Goal: Find specific page/section: Find specific page/section

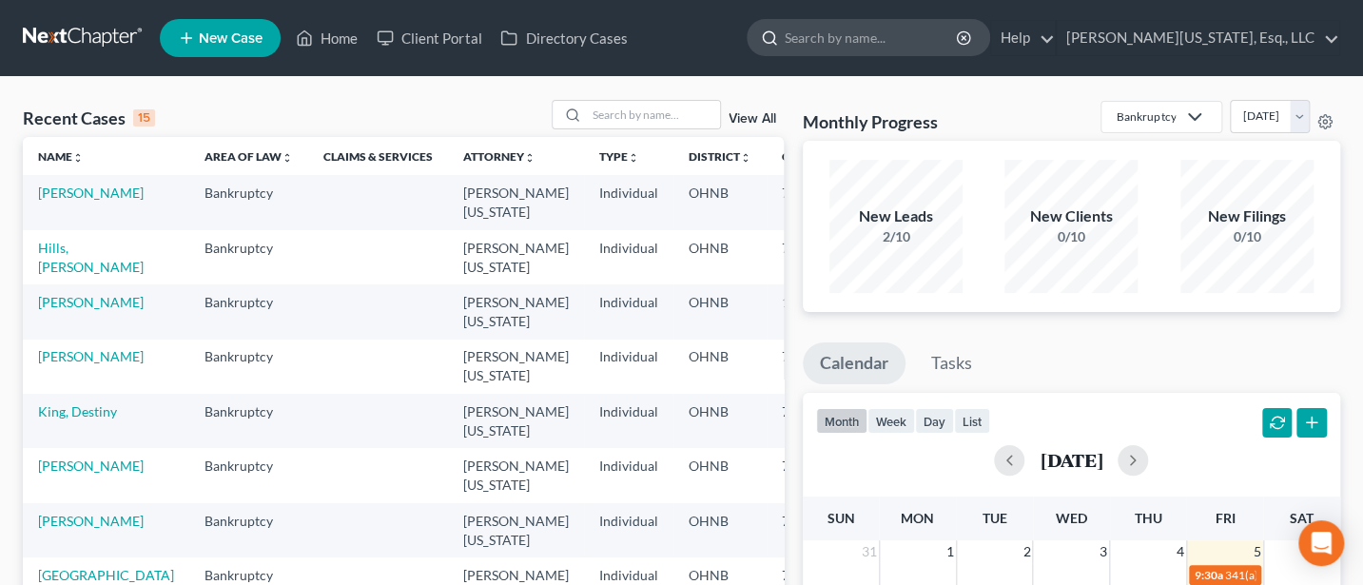
click at [909, 49] on input "search" at bounding box center [872, 37] width 174 height 35
type input "Frost"
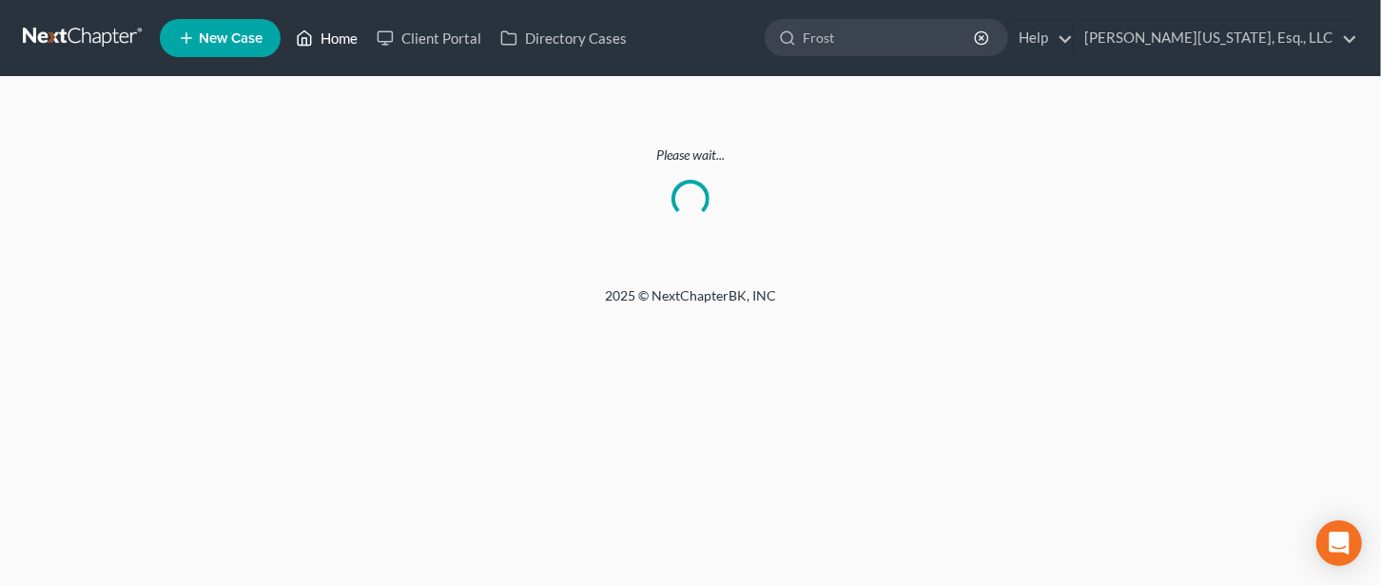
click at [331, 25] on link "Home" at bounding box center [326, 38] width 81 height 34
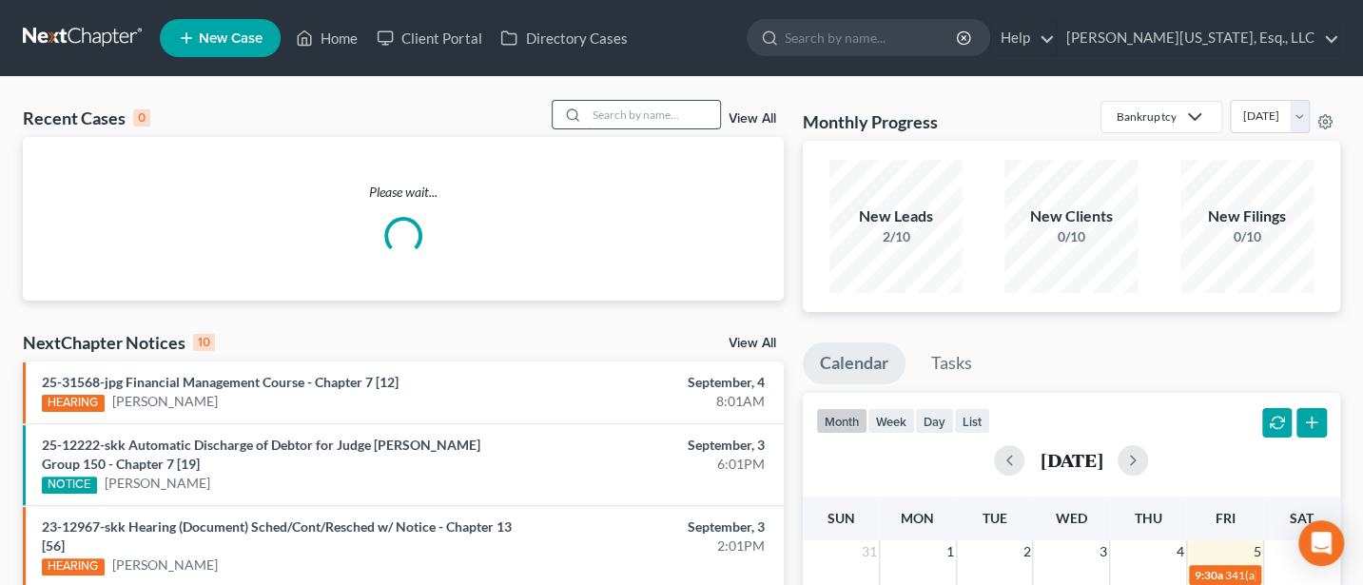
click at [658, 121] on input "search" at bounding box center [653, 115] width 133 height 28
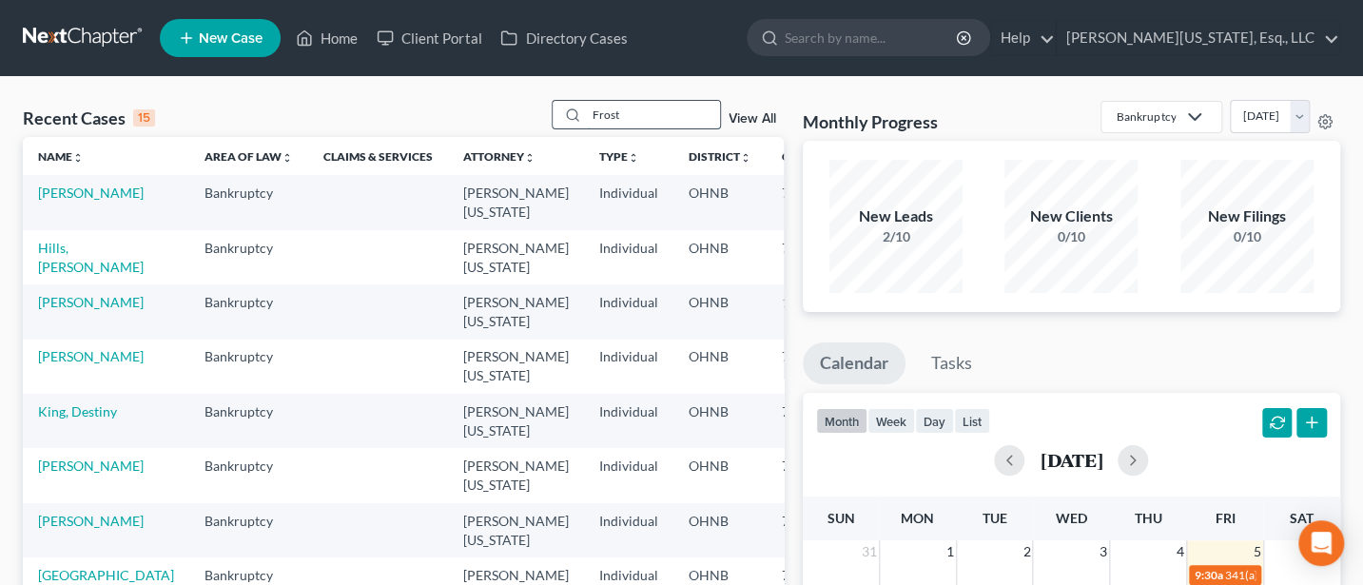
type input "Frost"
